Goal: Information Seeking & Learning: Find specific page/section

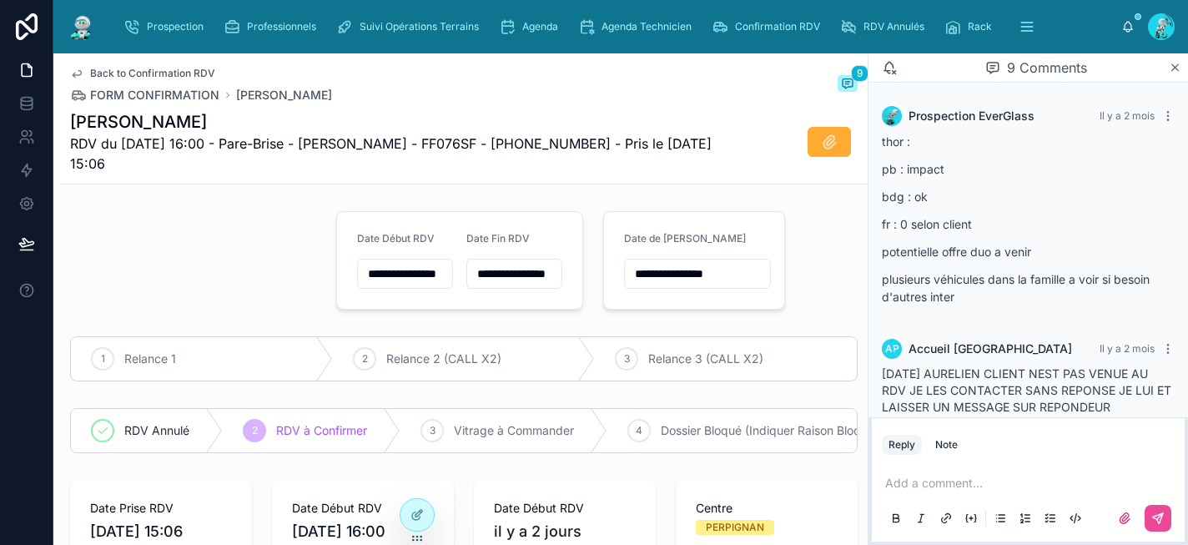
scroll to position [489, 0]
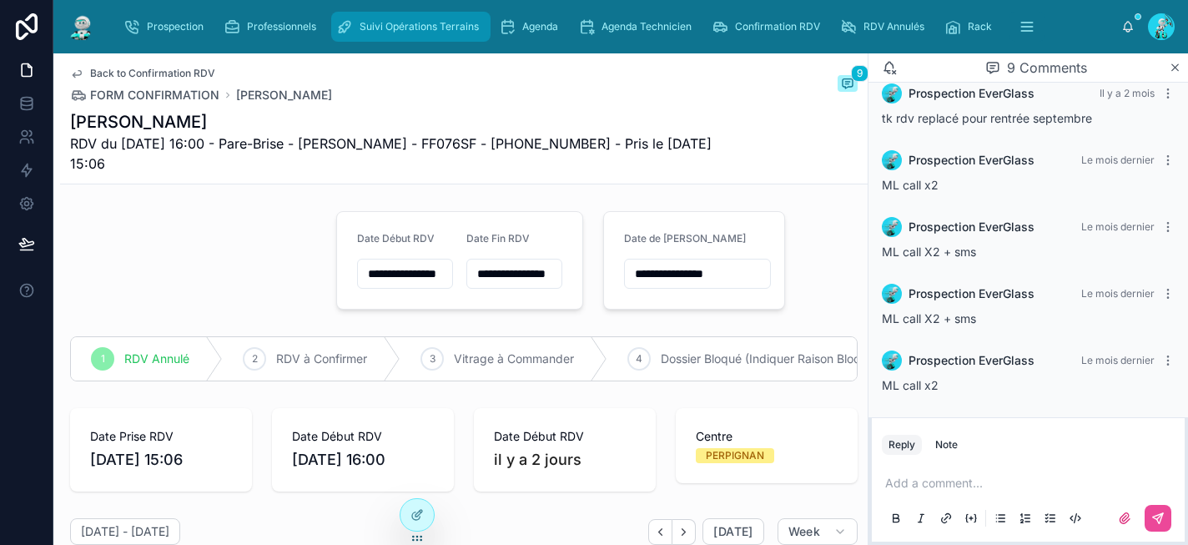
type input "**********"
click at [539, 36] on div "Agenda" at bounding box center [532, 26] width 66 height 27
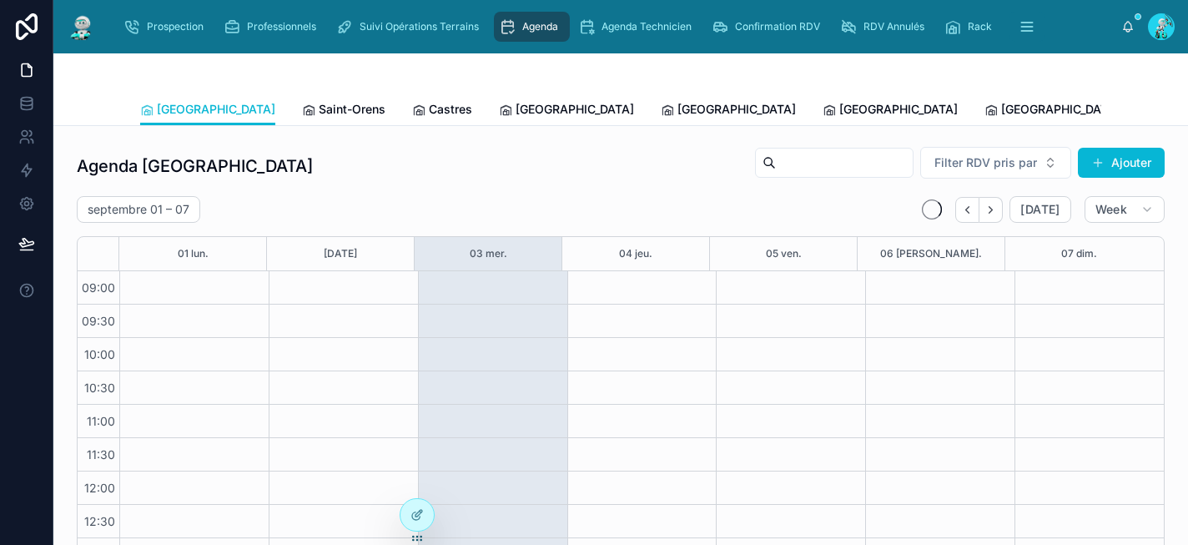
scroll to position [275, 0]
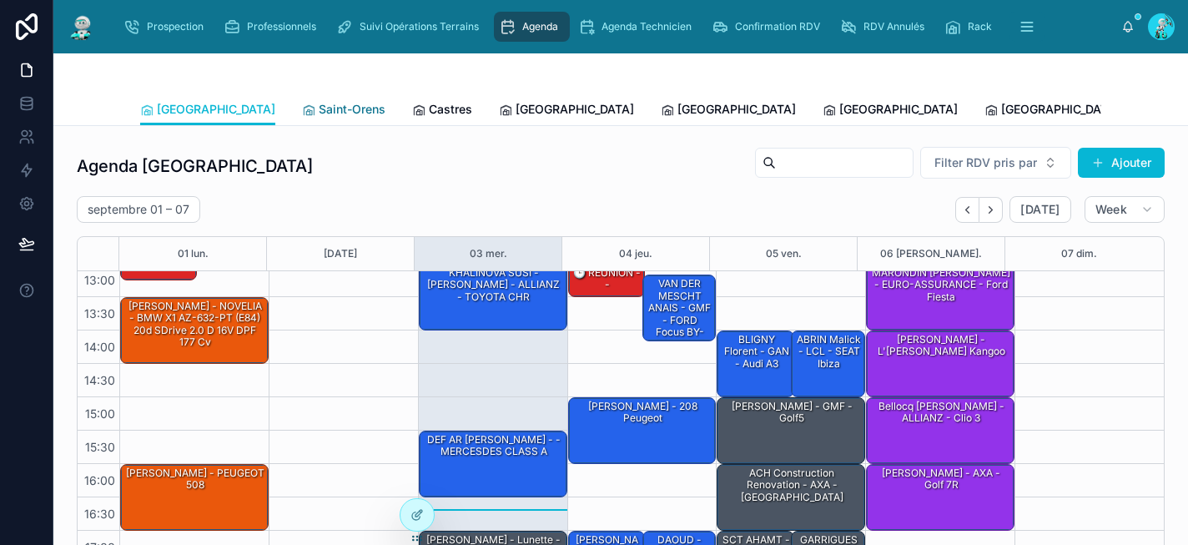
click at [319, 108] on span "Saint-Orens" at bounding box center [352, 109] width 67 height 17
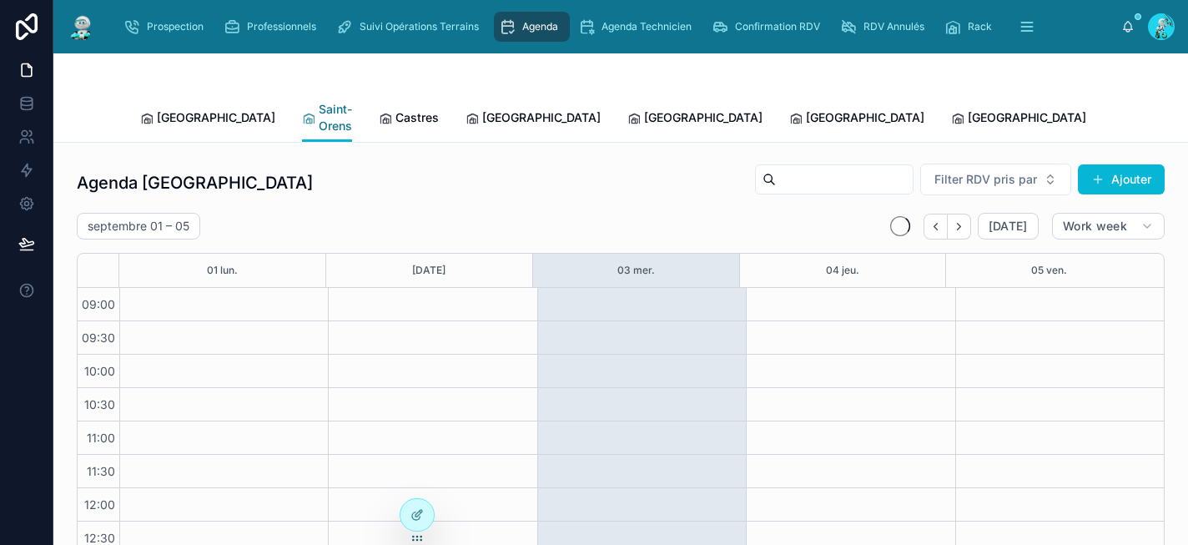
scroll to position [275, 0]
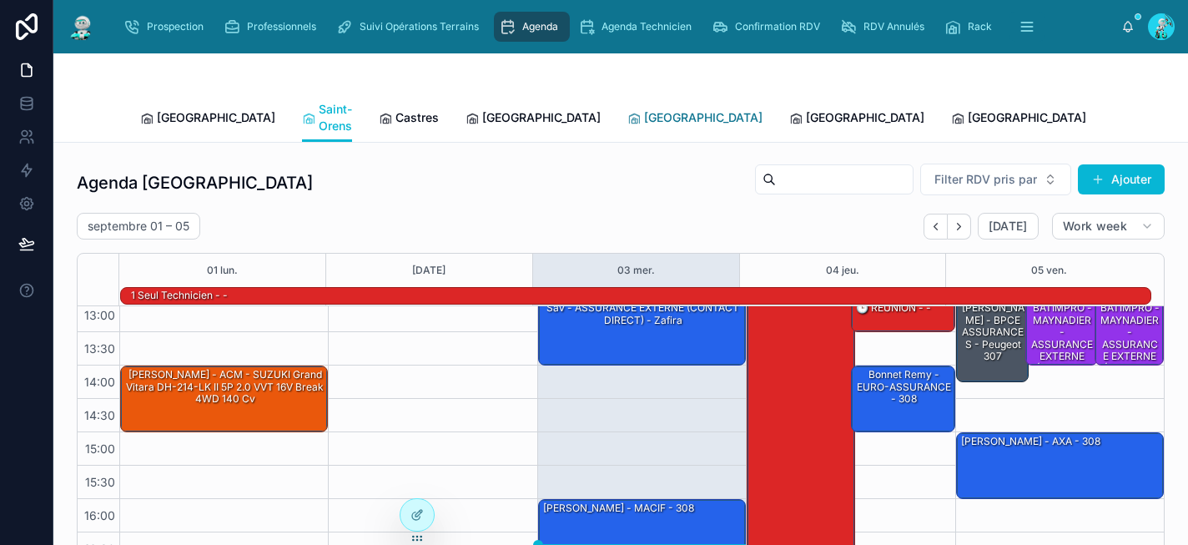
click at [628, 118] on link "[GEOGRAPHIC_DATA]" at bounding box center [695, 119] width 135 height 33
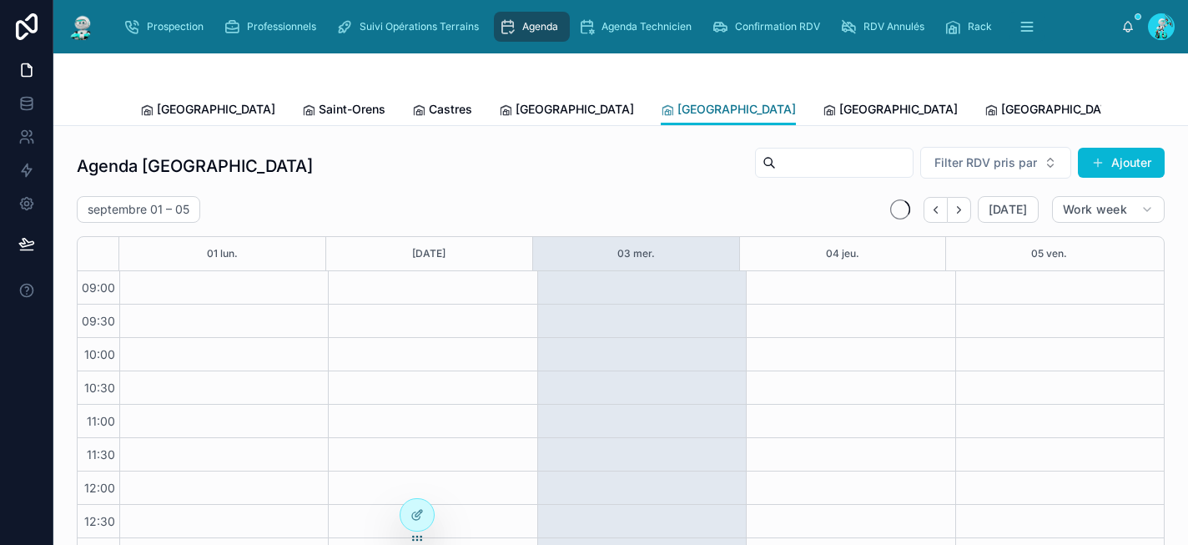
scroll to position [275, 0]
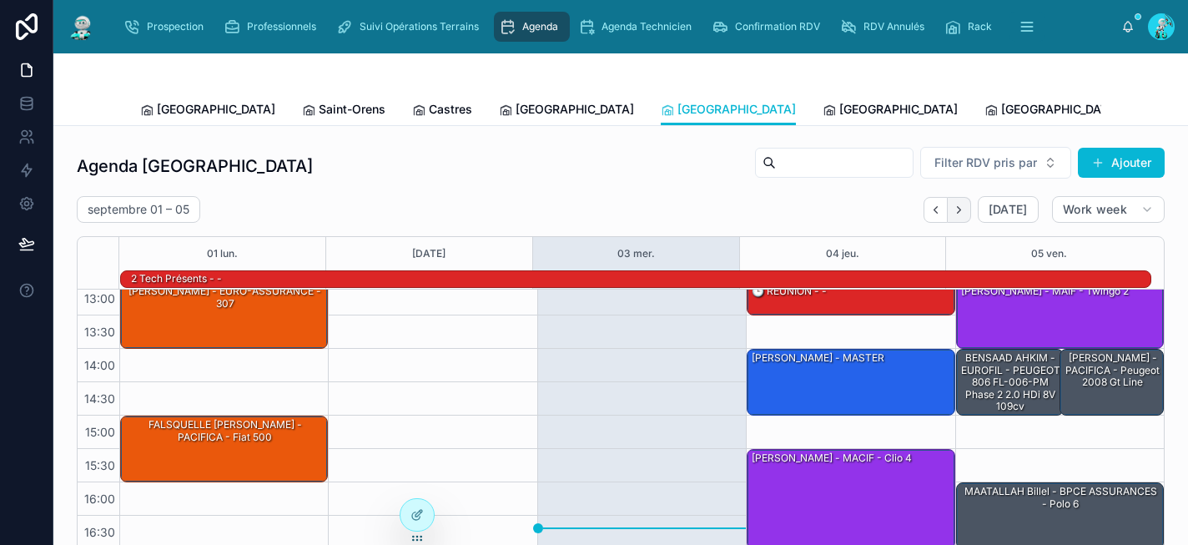
click at [957, 210] on icon "Next" at bounding box center [958, 209] width 3 height 7
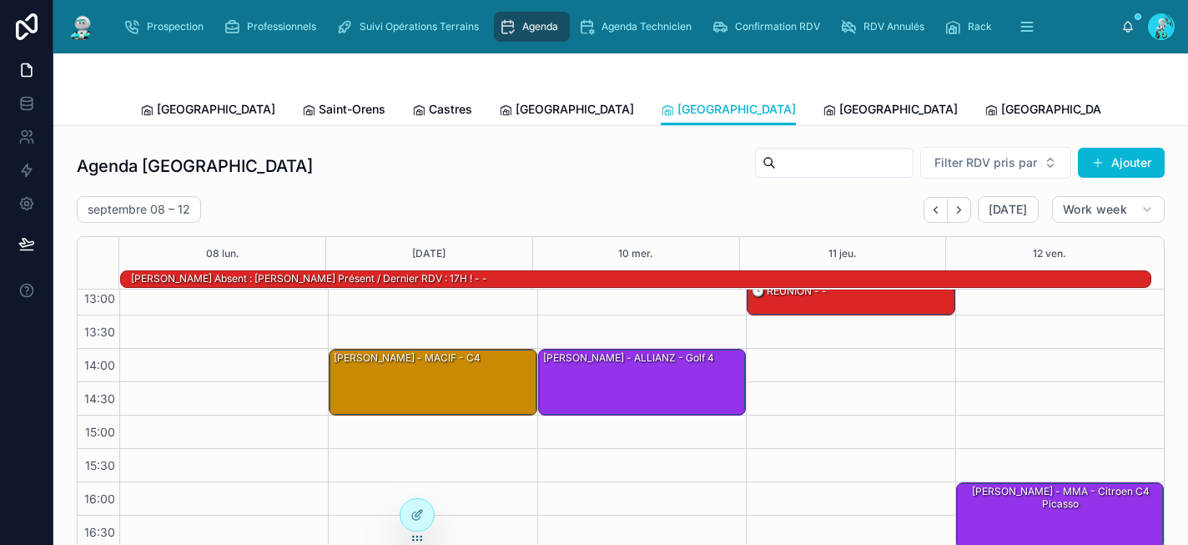
click at [1163, 112] on span "[PERSON_NAME]" at bounding box center [1211, 109] width 96 height 17
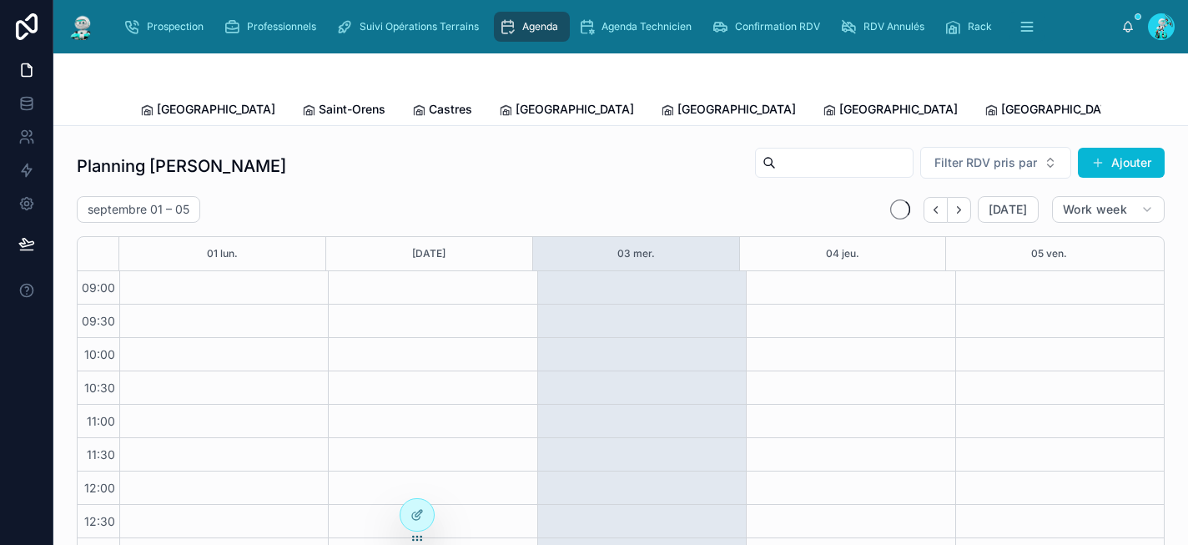
scroll to position [275, 0]
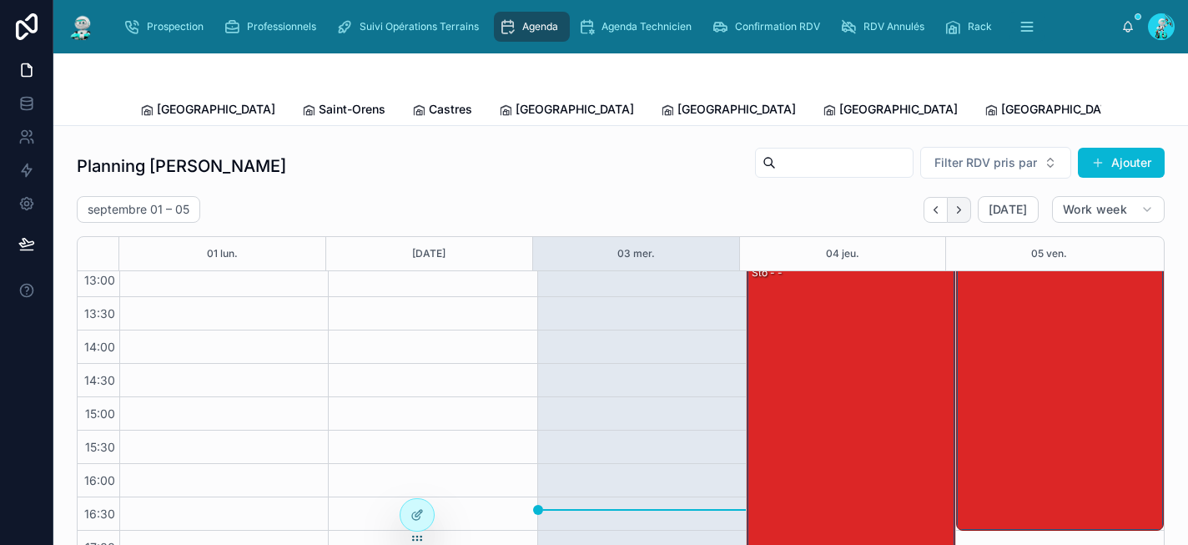
click at [955, 204] on icon "Next" at bounding box center [959, 210] width 13 height 13
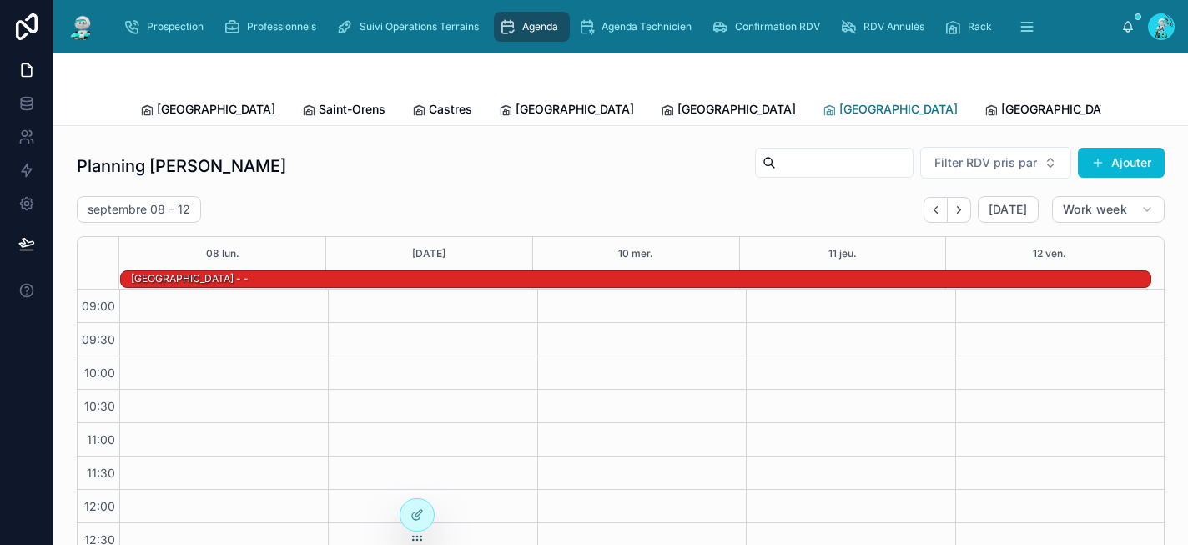
click at [840, 107] on span "[GEOGRAPHIC_DATA]" at bounding box center [899, 109] width 119 height 17
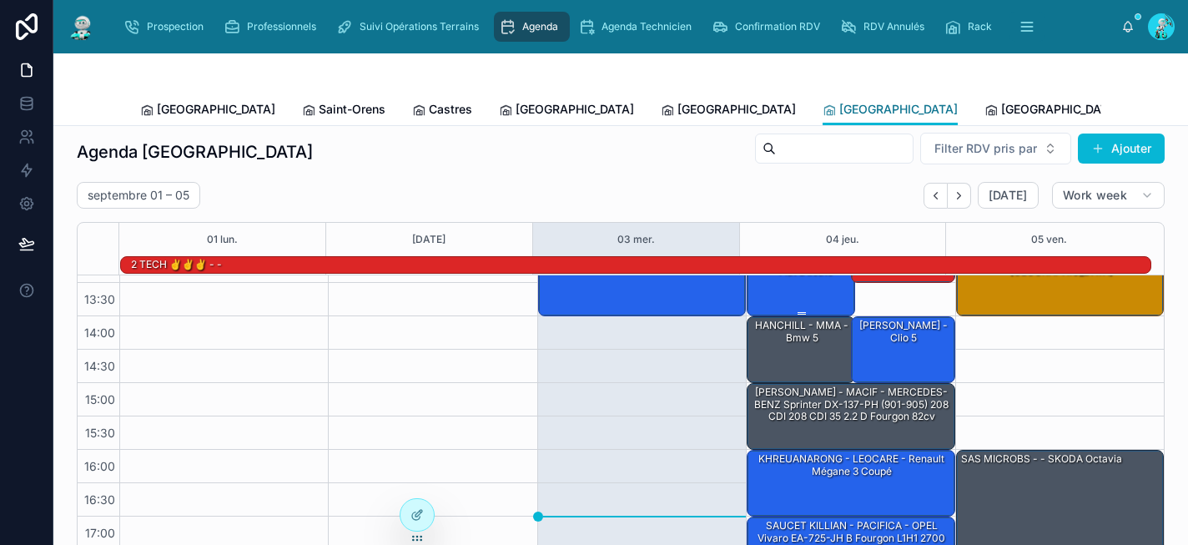
scroll to position [18, 0]
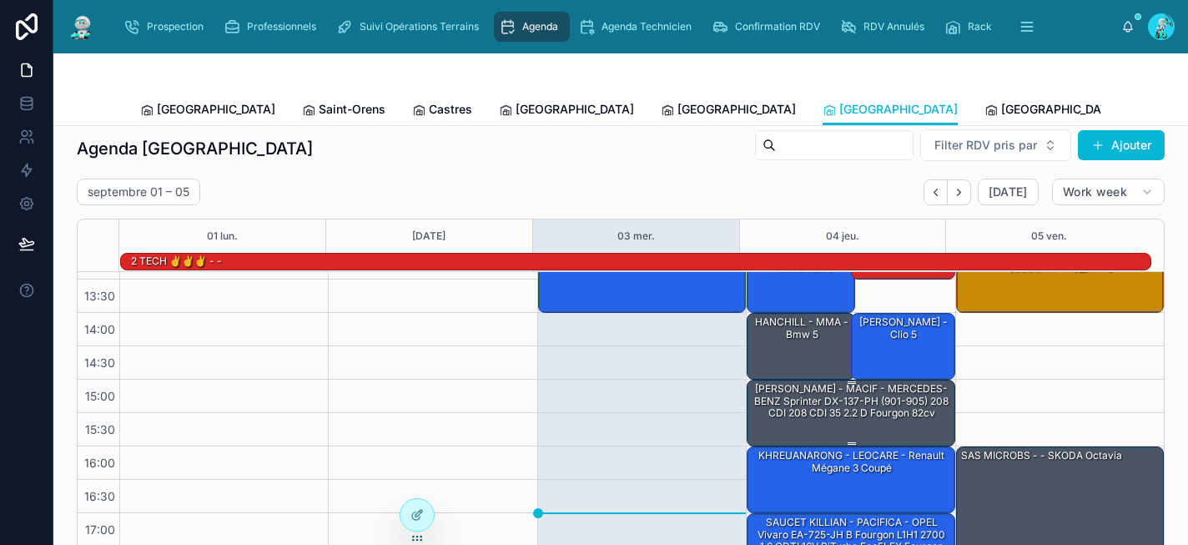
click at [825, 402] on div "[PERSON_NAME] - MACIF - MERCEDES-BENZ Sprinter DX-137-PH (901-905) 208 CDI 208 …" at bounding box center [851, 400] width 203 height 39
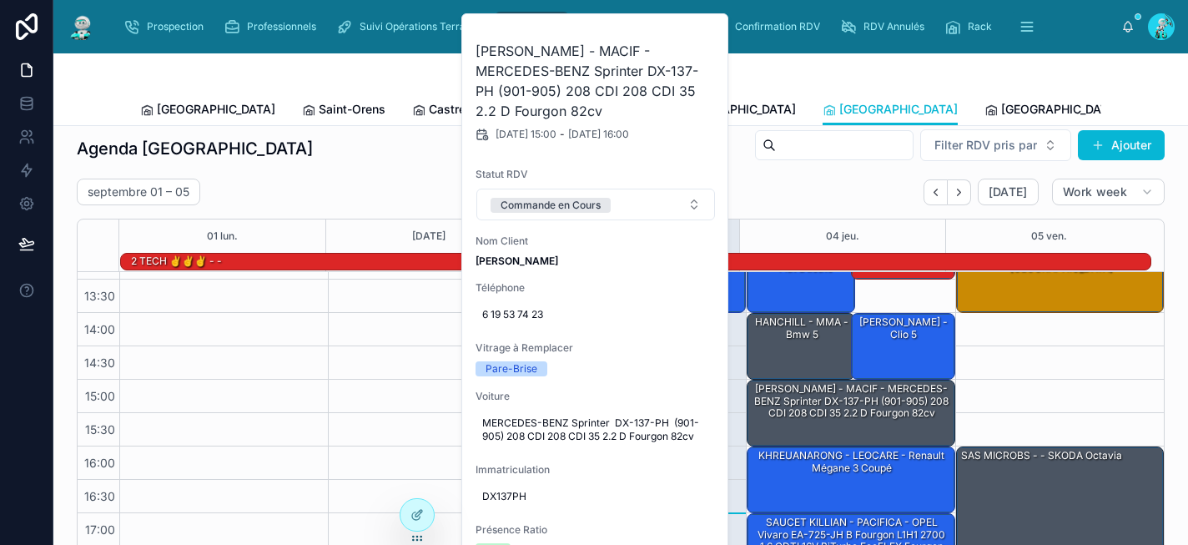
click at [421, 374] on div "10:30 – 11:30 SASU OPT INTERIM - AXA - hyundai 11:00 – 12:00 MASSE [PERSON_NAME…" at bounding box center [432, 279] width 209 height 601
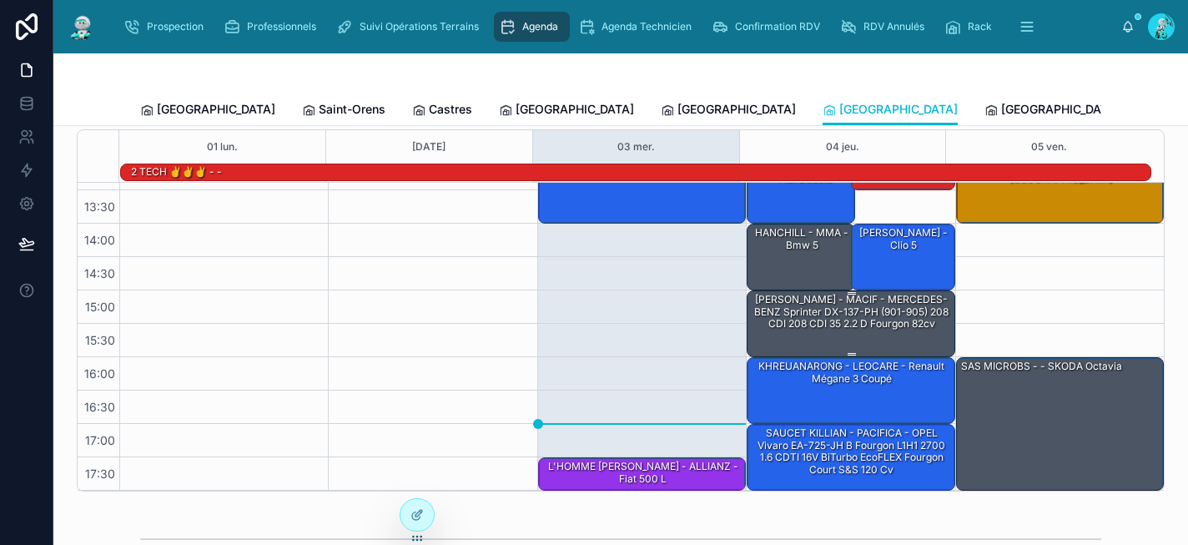
scroll to position [133, 0]
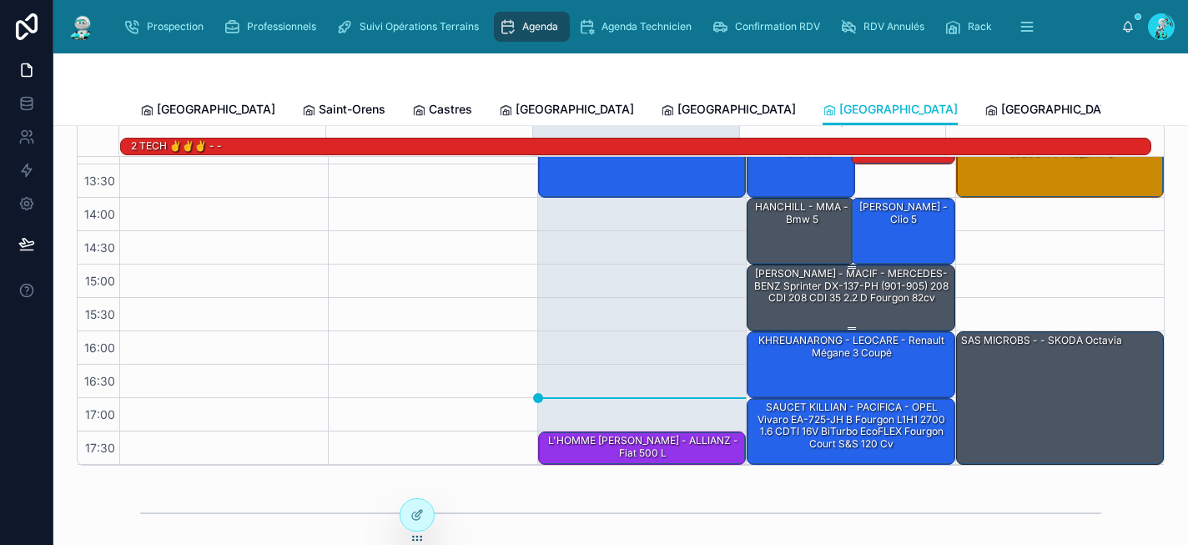
click at [803, 299] on div "[PERSON_NAME] - MACIF - MERCEDES-BENZ Sprinter DX-137-PH (901-905) 208 CDI 208 …" at bounding box center [851, 285] width 203 height 39
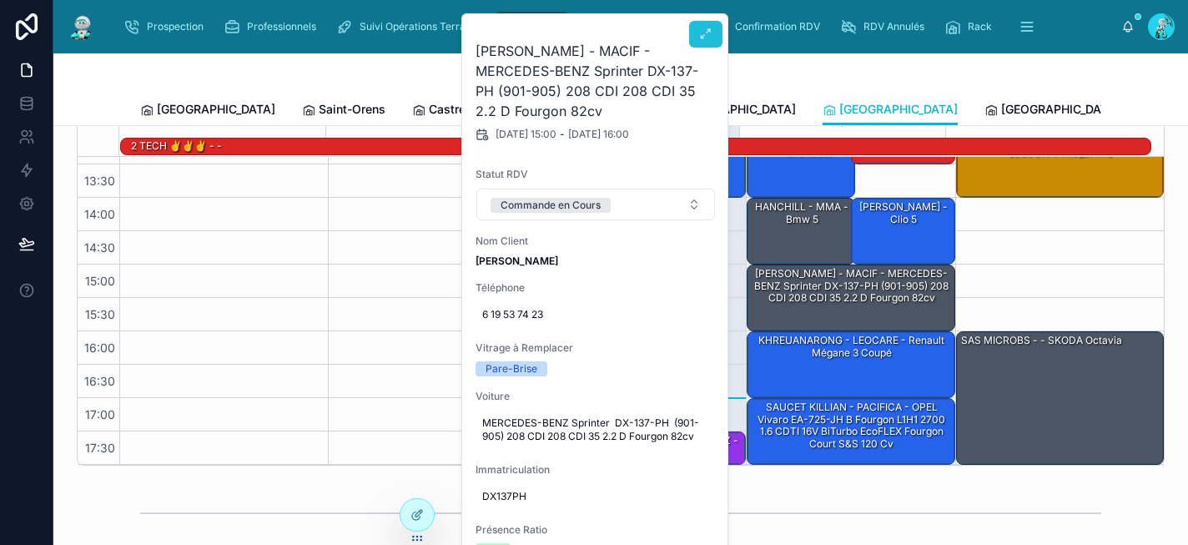
click at [707, 35] on icon at bounding box center [705, 34] width 13 height 13
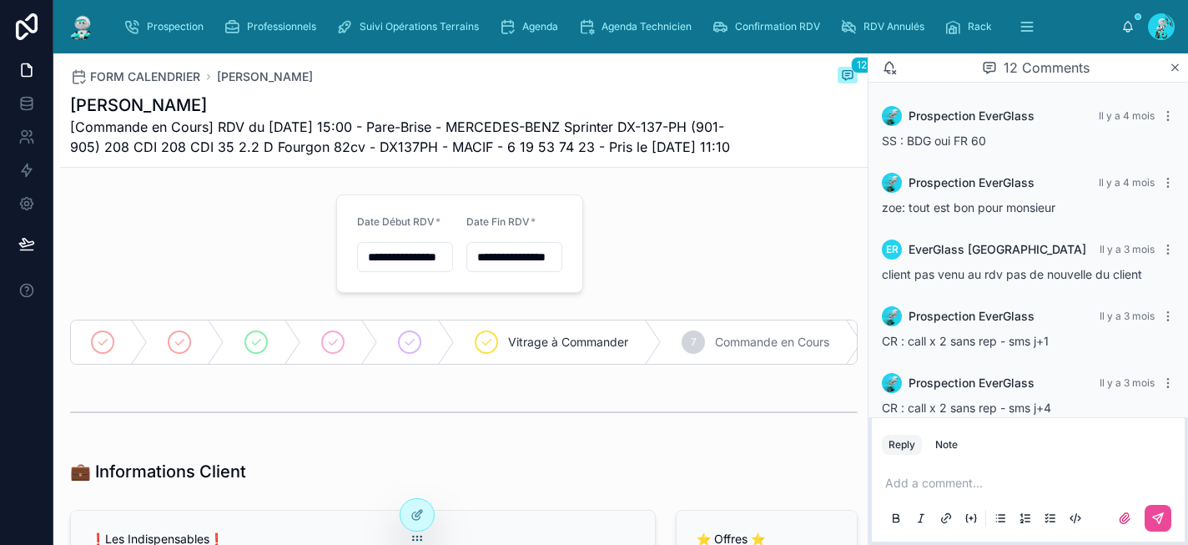
scroll to position [640, 0]
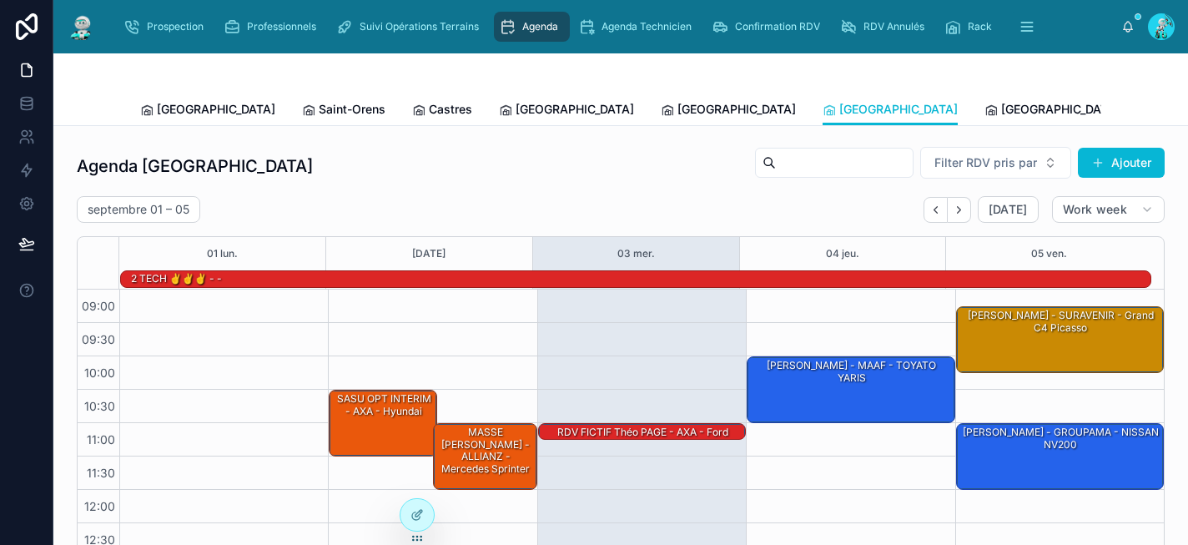
scroll to position [293, 0]
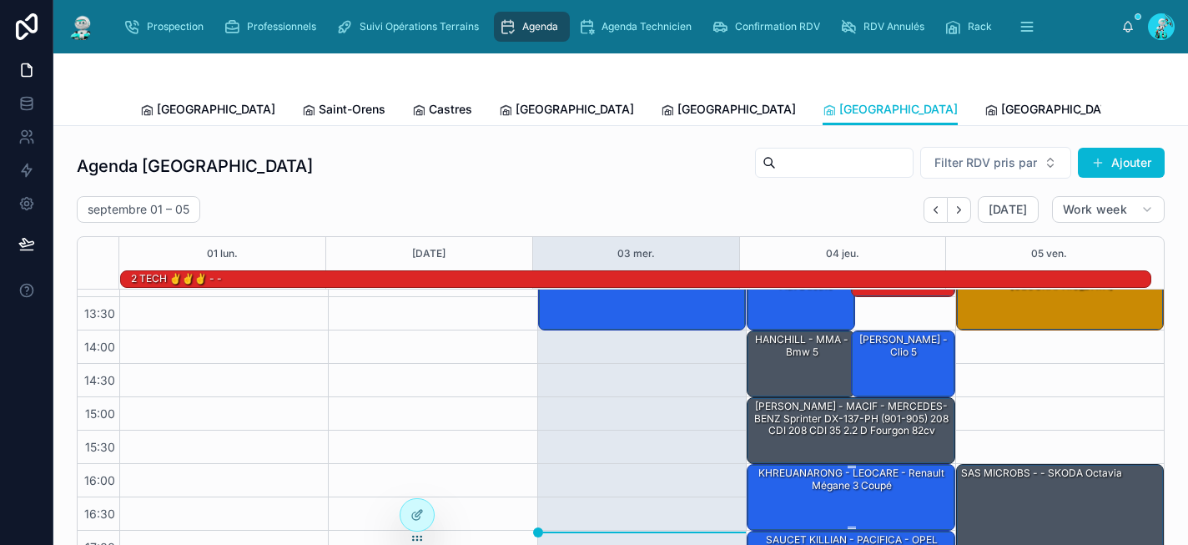
click at [784, 481] on div "KHREUANARONG - LEOCARE - Renault Mégane 3 coupé" at bounding box center [851, 480] width 203 height 28
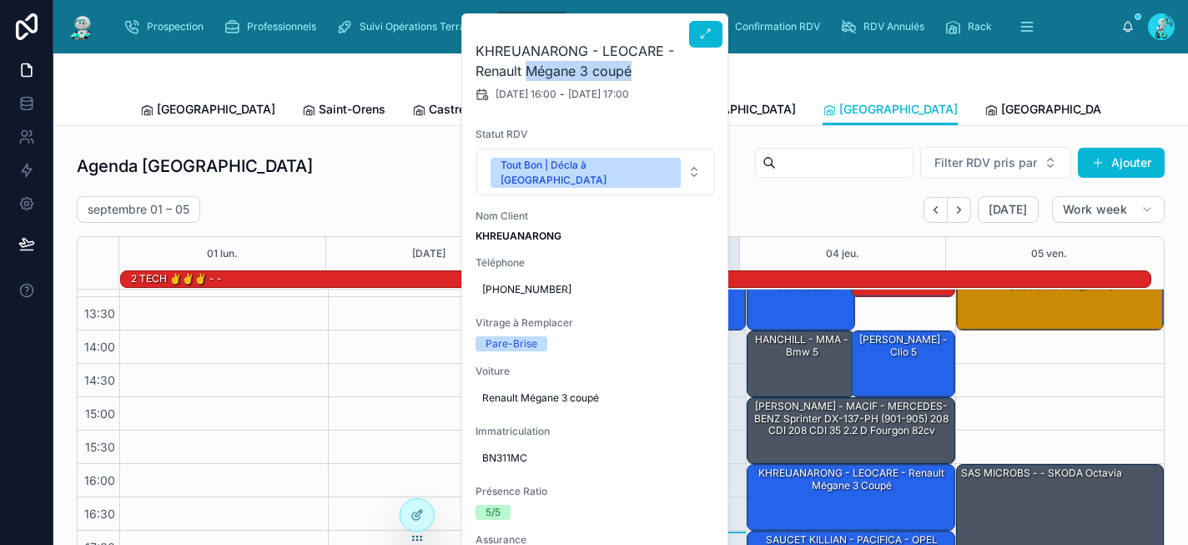
drag, startPoint x: 640, startPoint y: 72, endPoint x: 530, endPoint y: 63, distance: 110.5
click at [530, 63] on h2 "KHREUANARONG - LEOCARE - Renault Mégane 3 coupé" at bounding box center [596, 61] width 240 height 40
click at [583, 59] on h2 "KHREUANARONG - LEOCARE - Renault Mégane 3 coupé" at bounding box center [596, 61] width 240 height 40
drag, startPoint x: 635, startPoint y: 67, endPoint x: 477, endPoint y: 53, distance: 159.1
click at [477, 53] on h2 "KHREUANARONG - LEOCARE - Renault Mégane 3 coupé" at bounding box center [596, 61] width 240 height 40
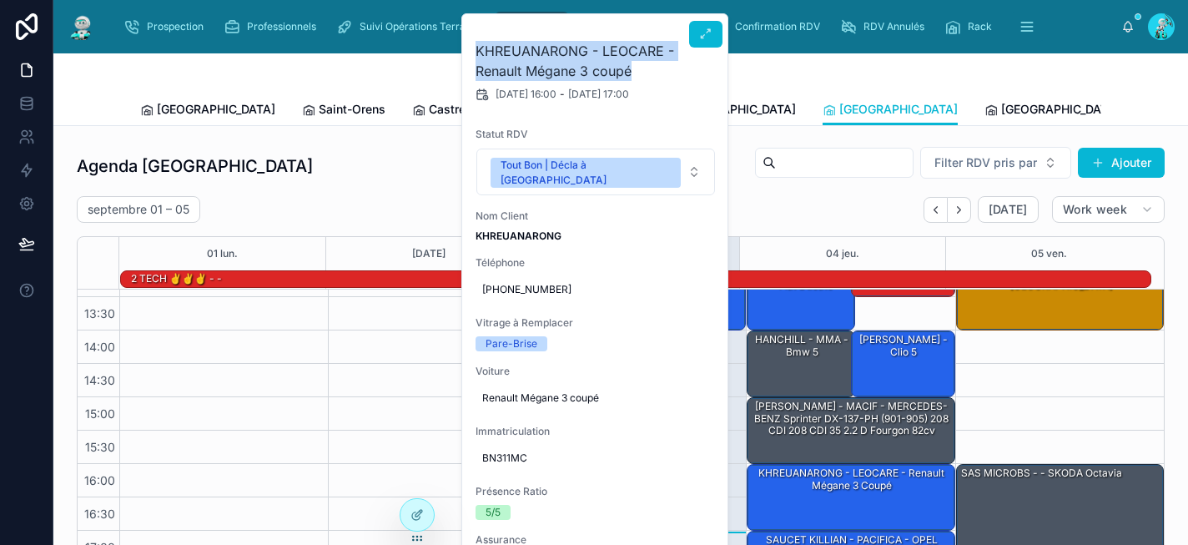
copy h2 "KHREUANARONG - LEOCARE - Renault Mégane 3 coupé"
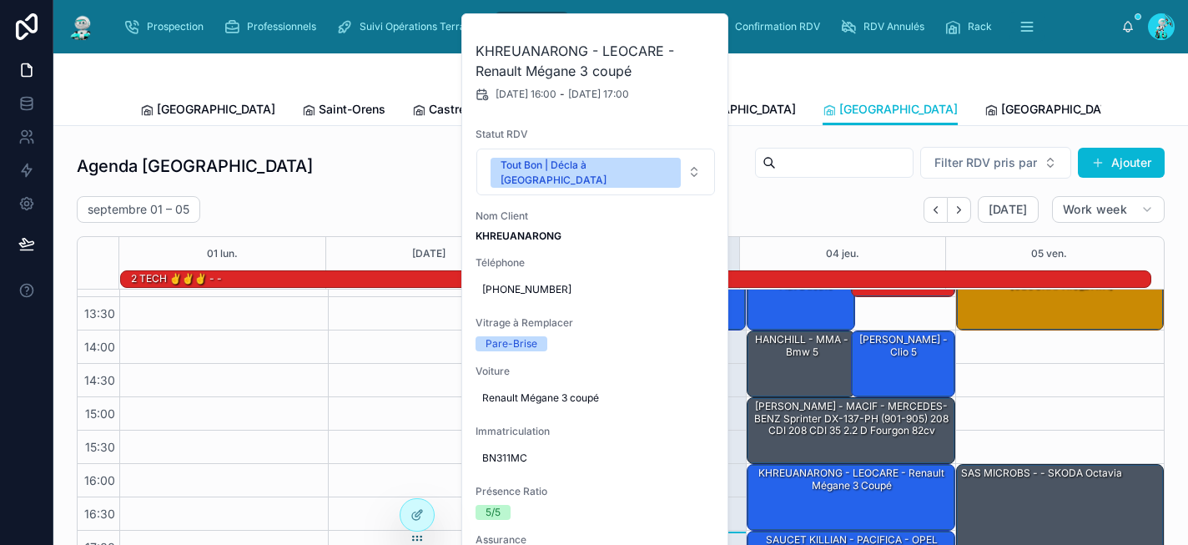
click at [396, 171] on div "Agenda Rennes Filter RDV pris par [PERSON_NAME]" at bounding box center [621, 166] width 1088 height 40
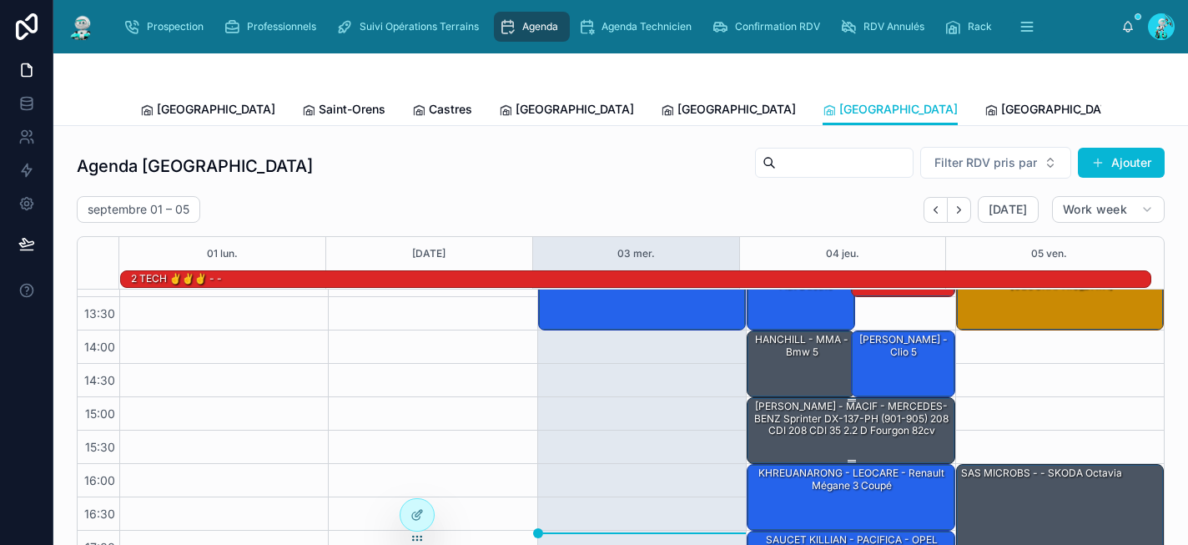
click at [819, 407] on div "[PERSON_NAME] - MACIF - MERCEDES-BENZ Sprinter DX-137-PH (901-905) 208 CDI 208 …" at bounding box center [851, 418] width 203 height 39
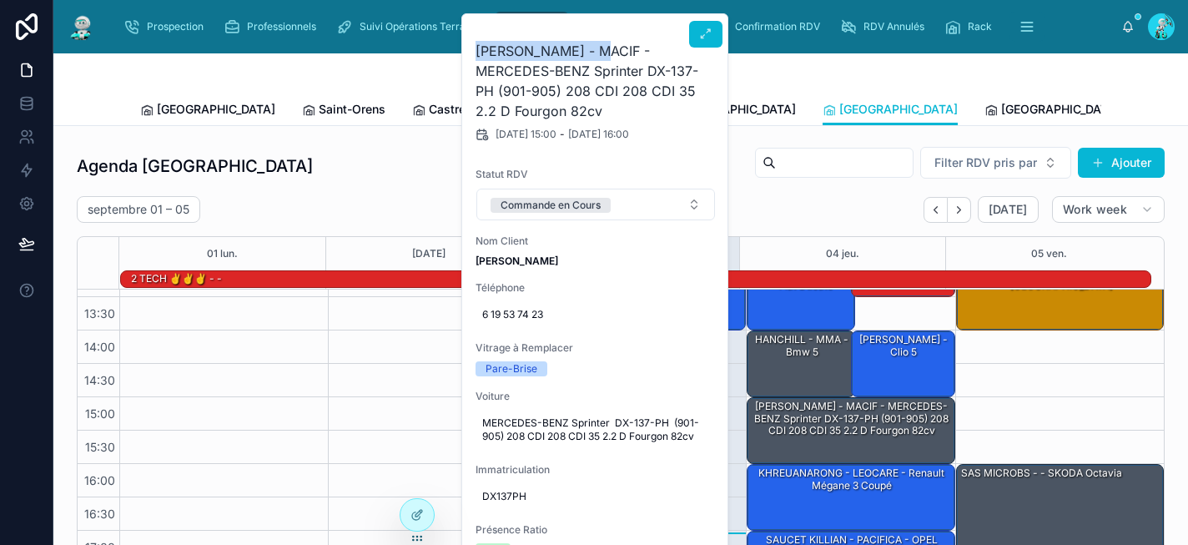
drag, startPoint x: 587, startPoint y: 53, endPoint x: 477, endPoint y: 43, distance: 110.7
click at [477, 43] on h2 "[PERSON_NAME] - MACIF - MERCEDES-BENZ Sprinter DX-137-PH (901-905) 208 CDI 208 …" at bounding box center [596, 81] width 240 height 80
drag, startPoint x: 644, startPoint y: 70, endPoint x: 469, endPoint y: 47, distance: 176.8
copy h2 "[PERSON_NAME] - MACIF - MERCEDES-BENZ Sprinter"
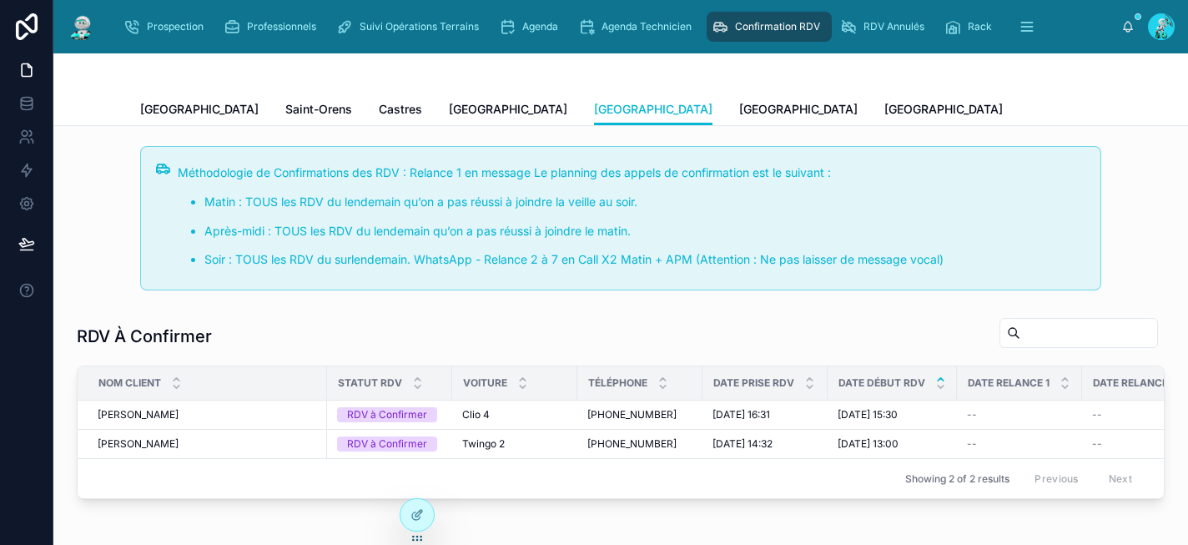
scroll to position [275, 0]
